Goal: Find specific page/section: Find specific page/section

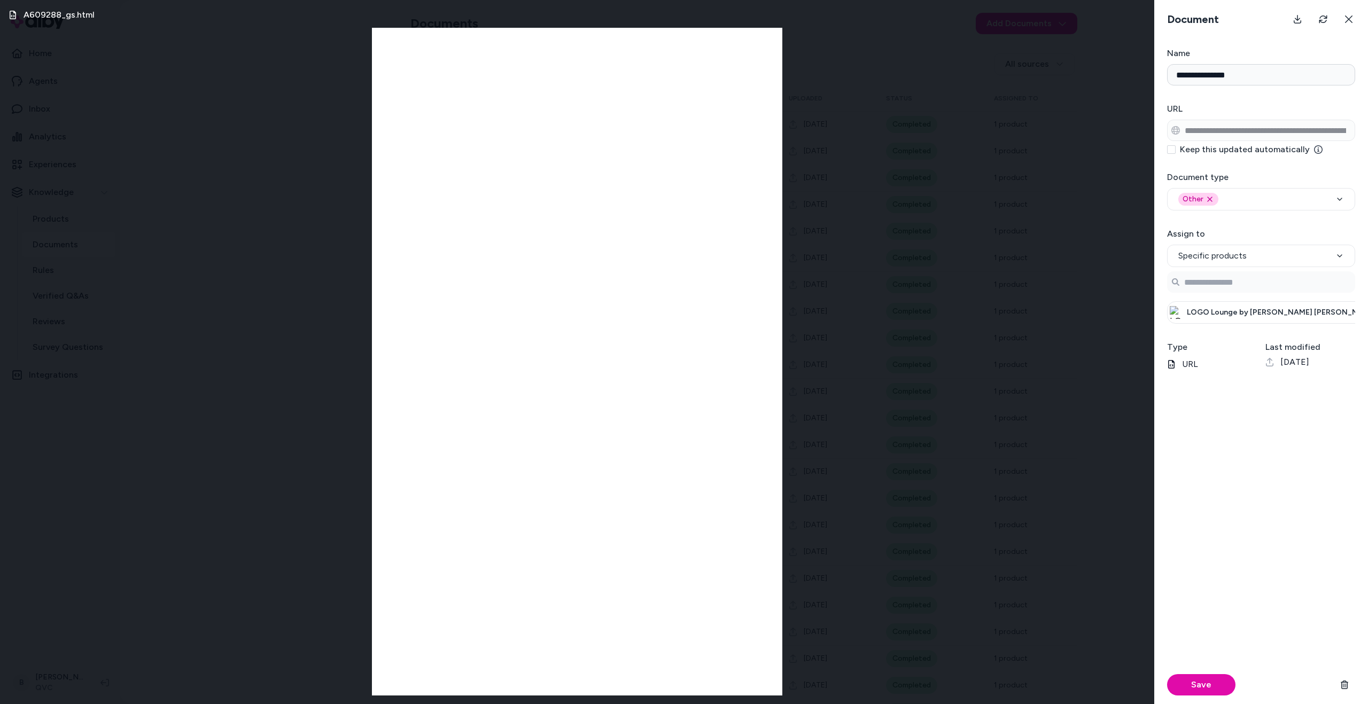
scroll to position [0, 120]
click at [972, 96] on div "A609288_gs.html" at bounding box center [577, 352] width 1154 height 704
click at [939, 147] on div "A609288_gs.html" at bounding box center [577, 352] width 1154 height 704
click at [1345, 19] on icon at bounding box center [1349, 19] width 9 height 9
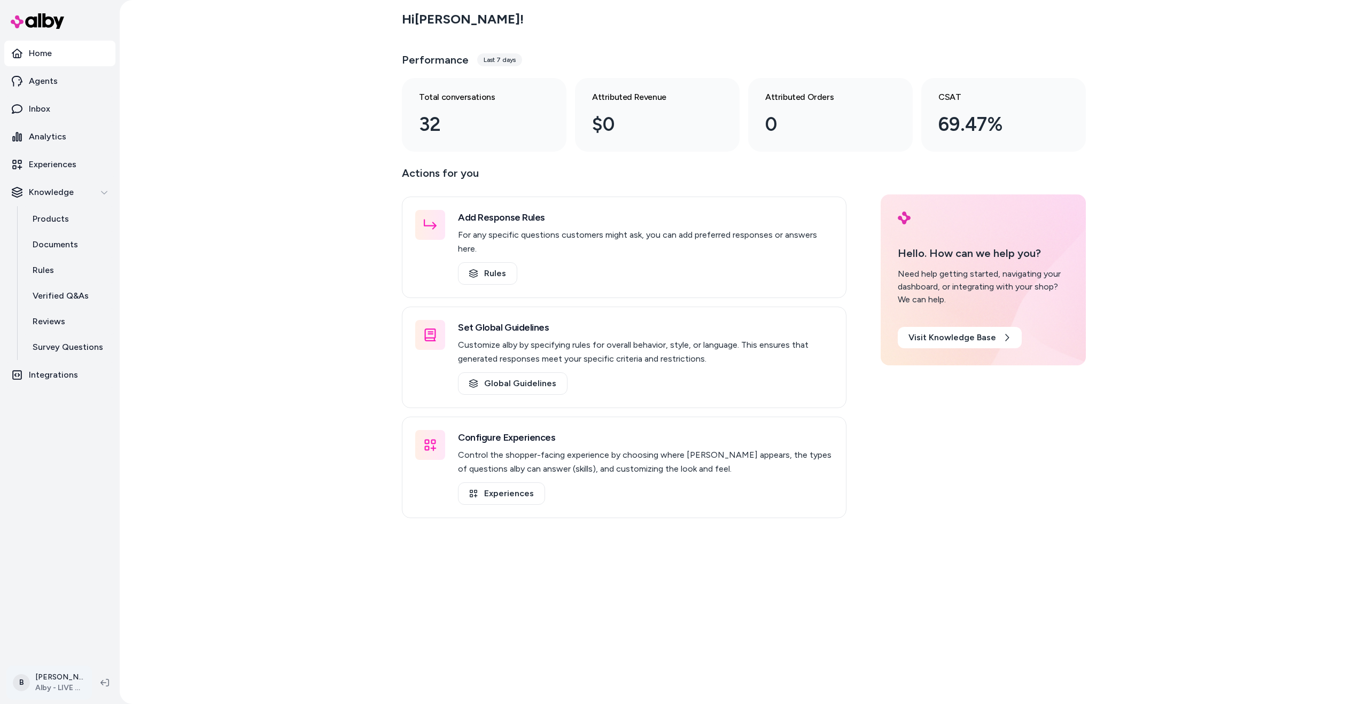
click at [48, 688] on html "Home Agents Inbox Analytics Experiences Knowledge Products Documents Rules Veri…" at bounding box center [684, 352] width 1368 height 704
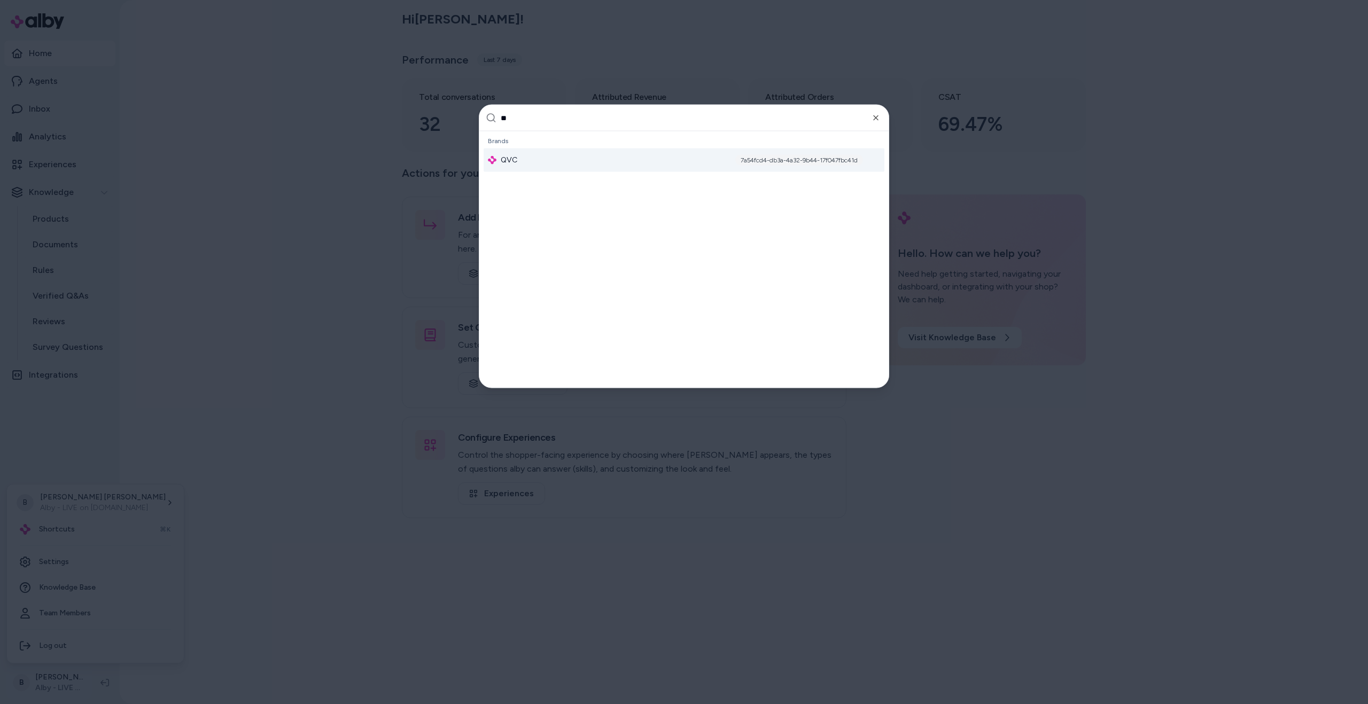
type input "***"
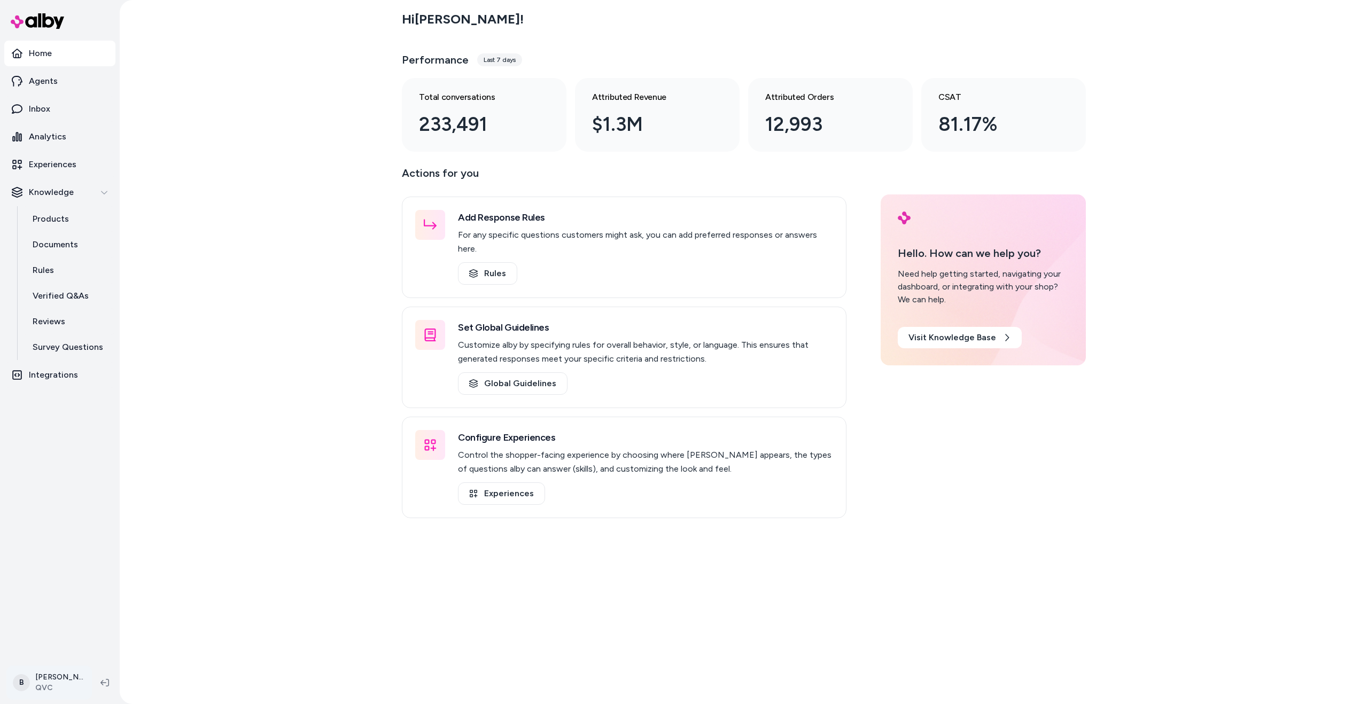
click at [83, 687] on html "Home Agents Inbox Analytics Experiences Knowledge Products Documents Rules Veri…" at bounding box center [684, 352] width 1368 height 704
click at [60, 246] on html "Home Agents Inbox Analytics Experiences Knowledge Products Documents Rules Veri…" at bounding box center [684, 352] width 1368 height 704
click at [60, 245] on p "Documents" at bounding box center [55, 244] width 45 height 13
click at [58, 249] on p "Documents" at bounding box center [55, 244] width 45 height 13
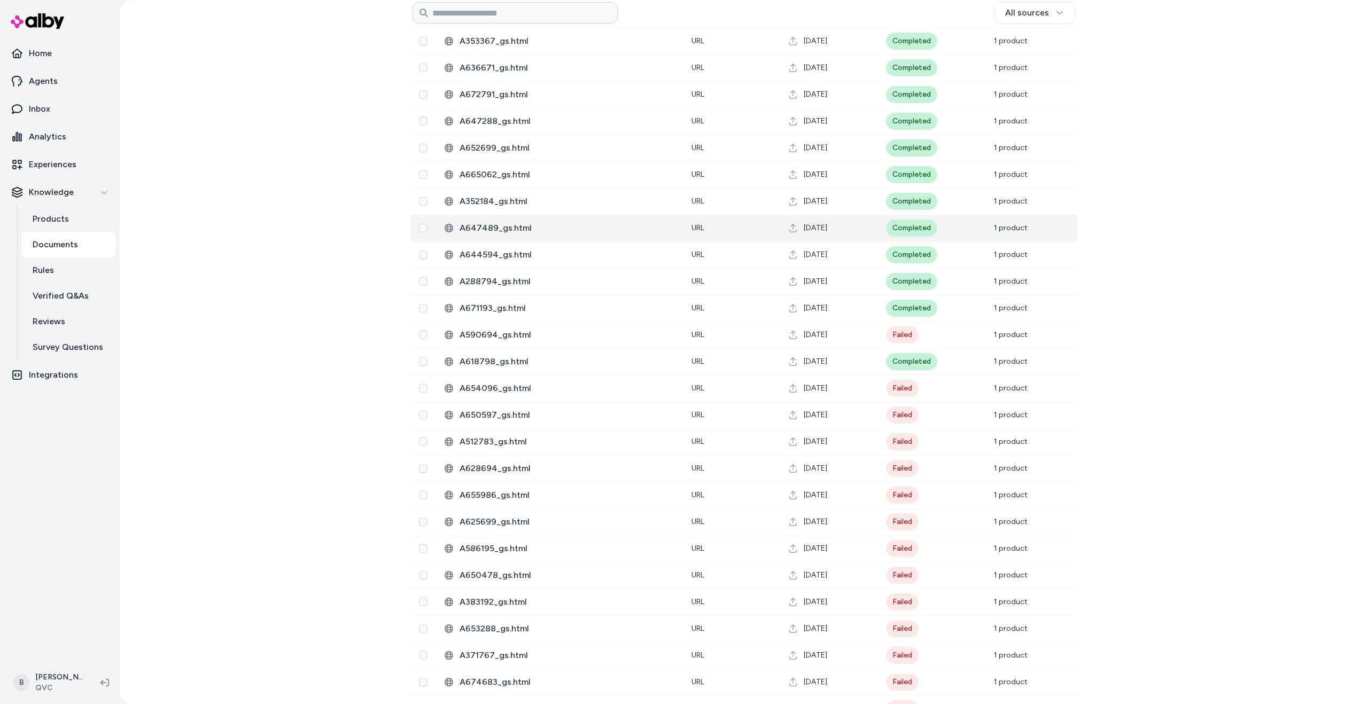
scroll to position [423, 0]
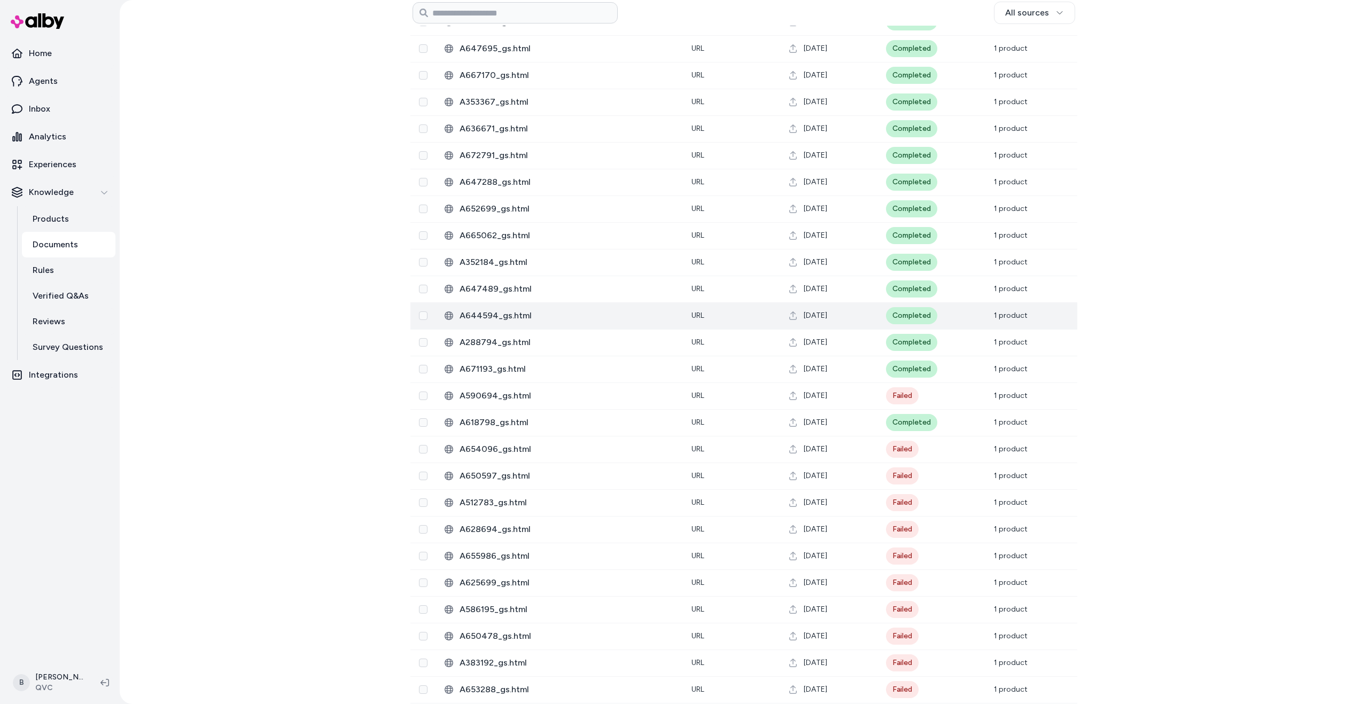
click at [504, 314] on span "A644594_gs.html" at bounding box center [567, 315] width 215 height 13
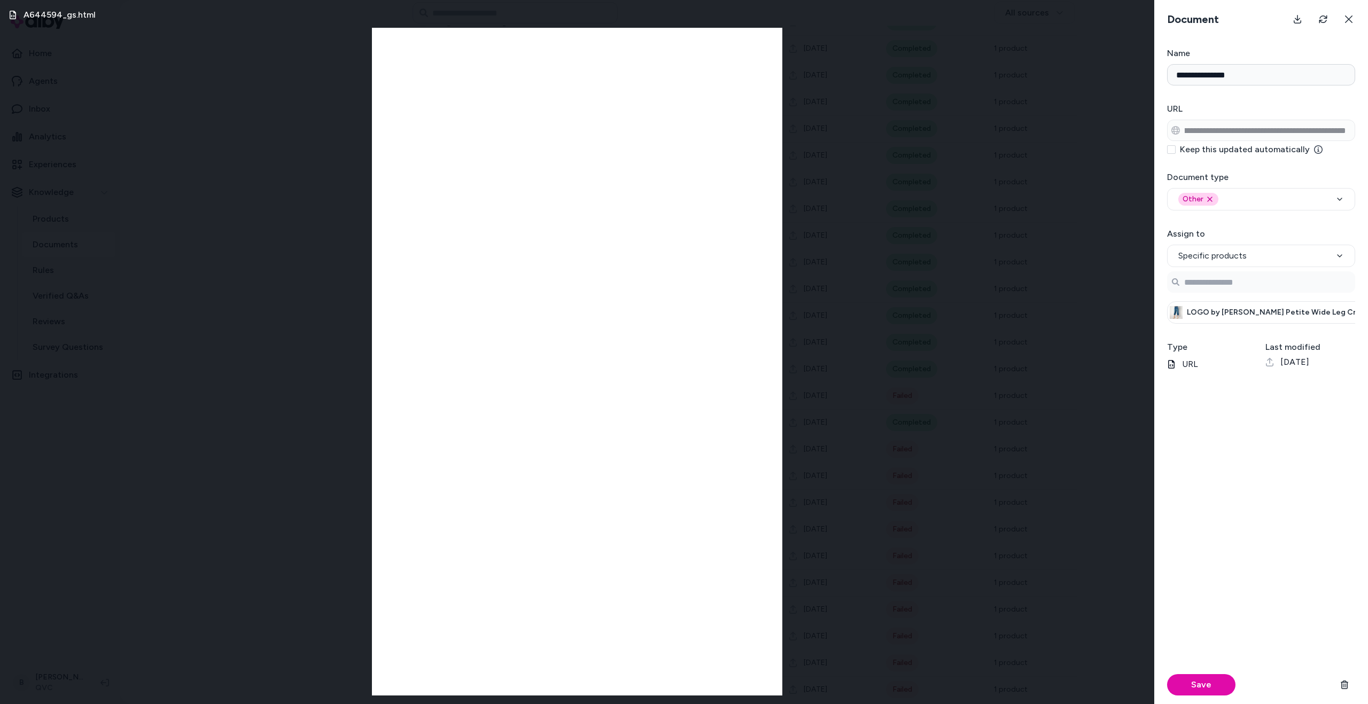
scroll to position [0, 181]
